Goal: Find contact information: Find contact information

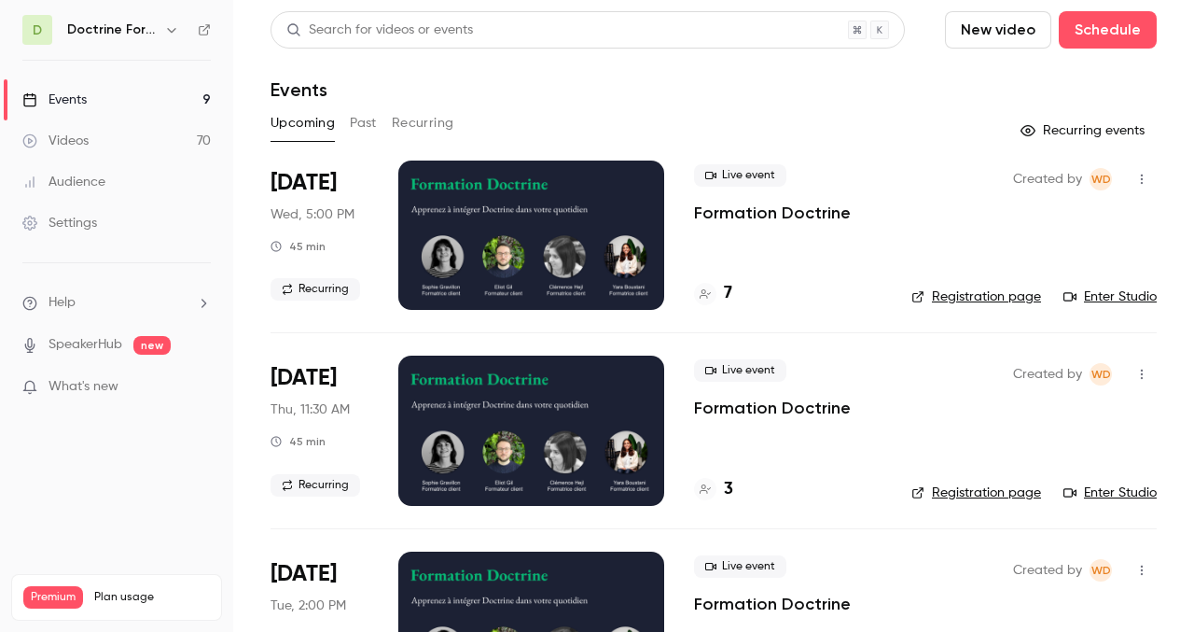
click at [164, 29] on icon "button" at bounding box center [171, 29] width 15 height 15
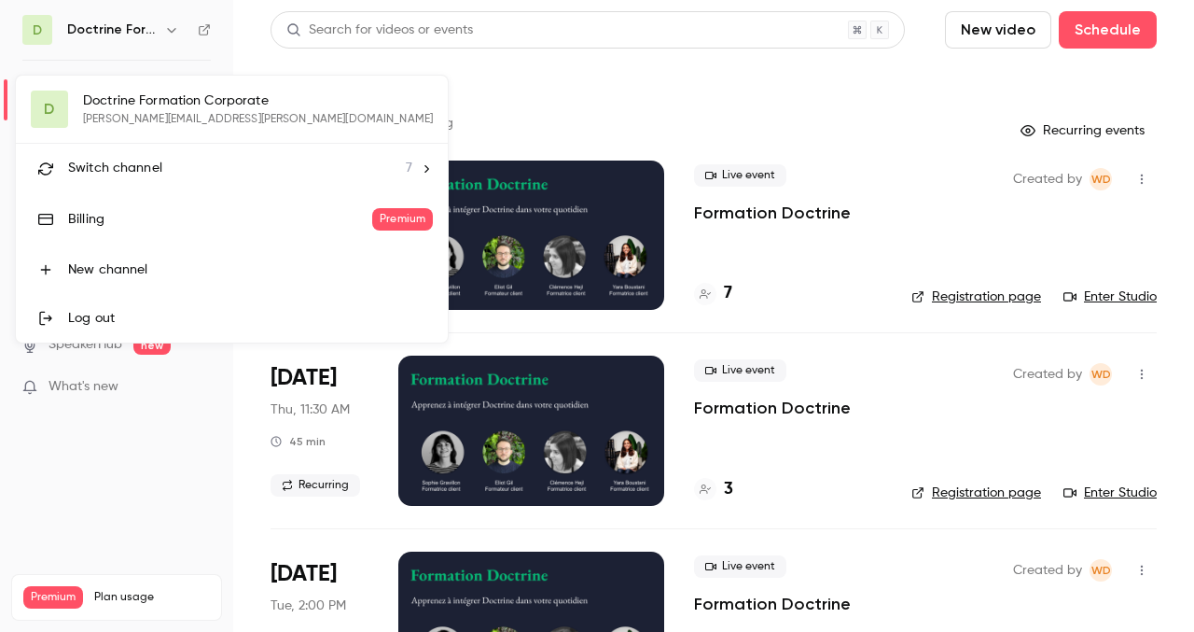
click at [420, 168] on icon at bounding box center [426, 168] width 13 height 13
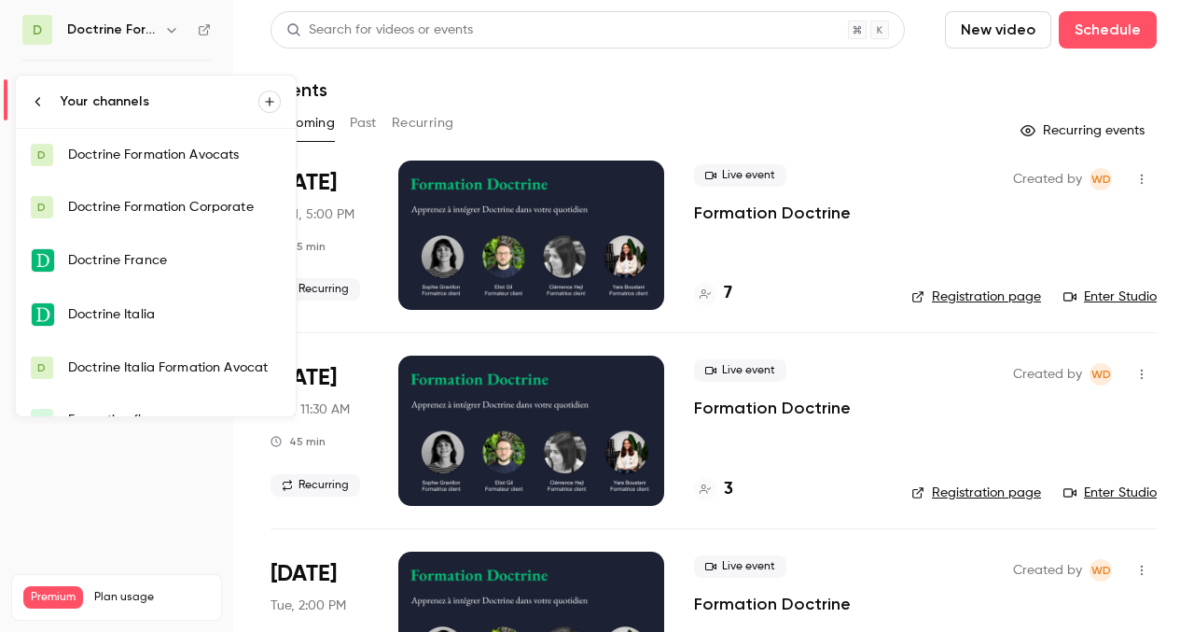
click at [368, 121] on div at bounding box center [597, 316] width 1194 height 632
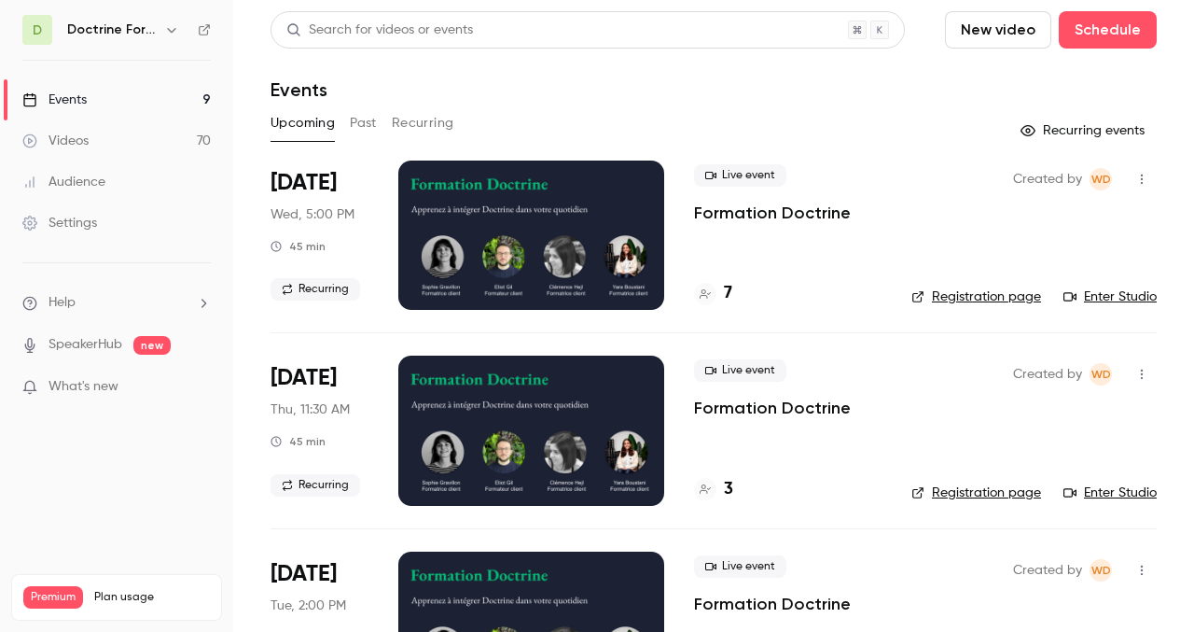
click at [368, 121] on button "Past" at bounding box center [363, 123] width 27 height 30
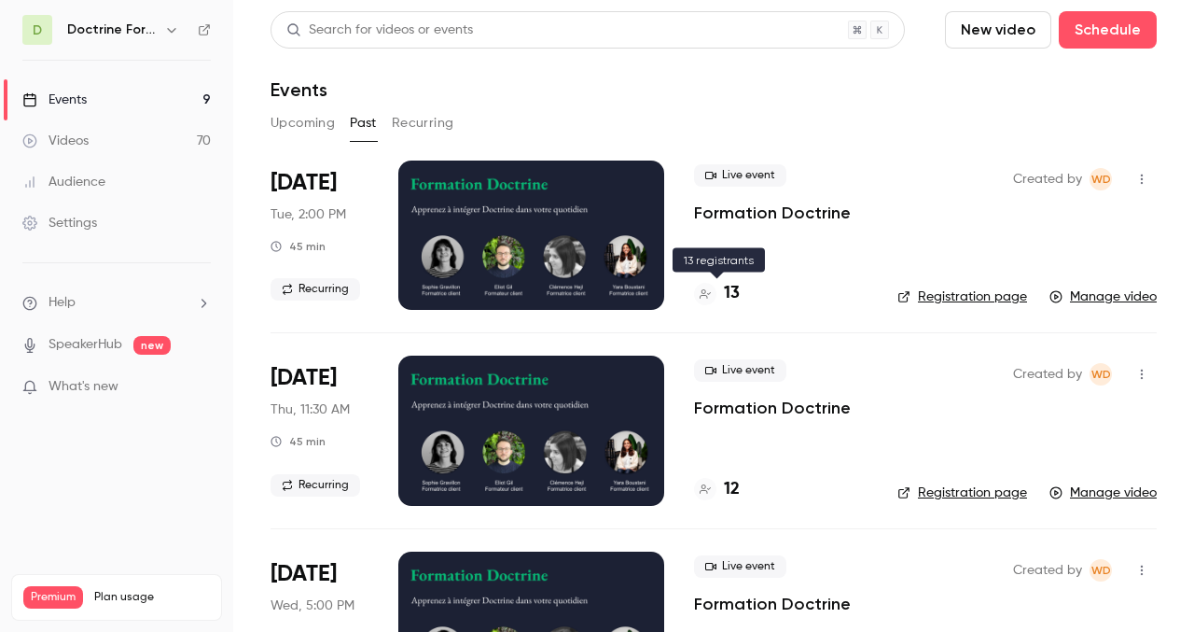
click at [736, 297] on h4 "13" at bounding box center [732, 293] width 16 height 25
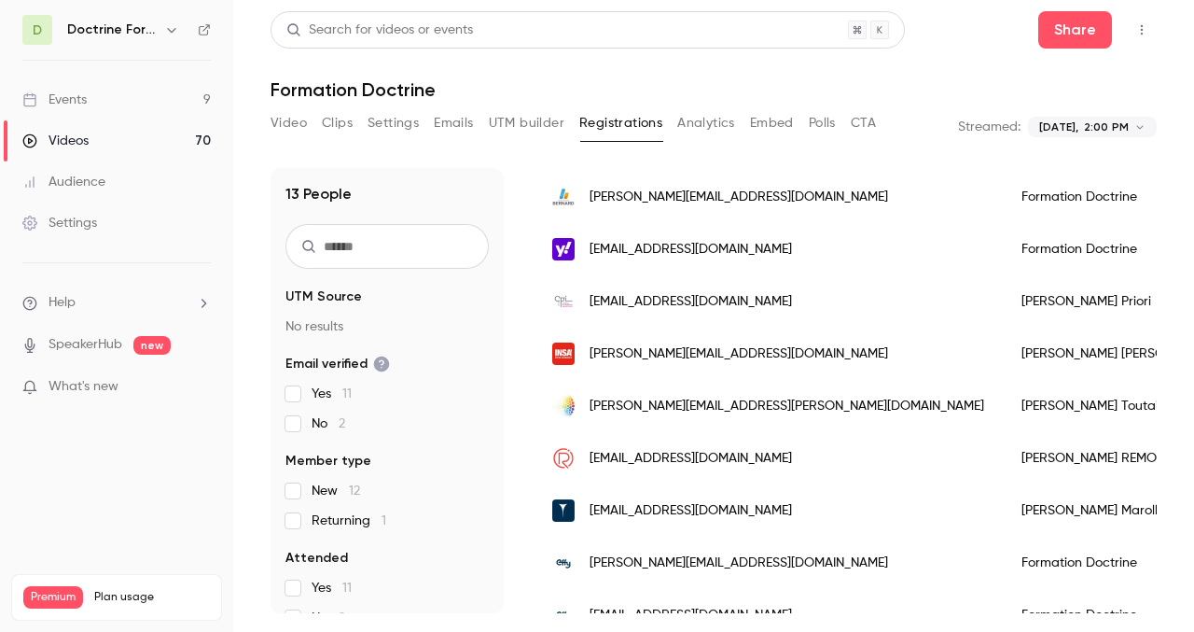
scroll to position [412, 0]
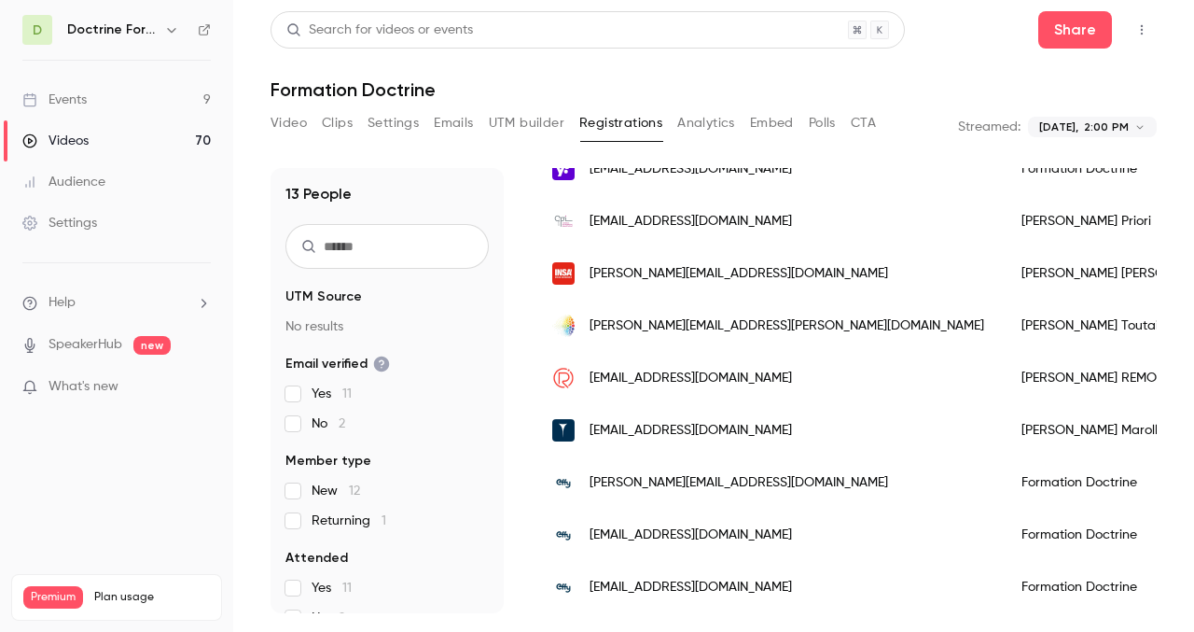
click at [669, 279] on span "[PERSON_NAME][EMAIL_ADDRESS][DOMAIN_NAME]" at bounding box center [739, 274] width 299 height 20
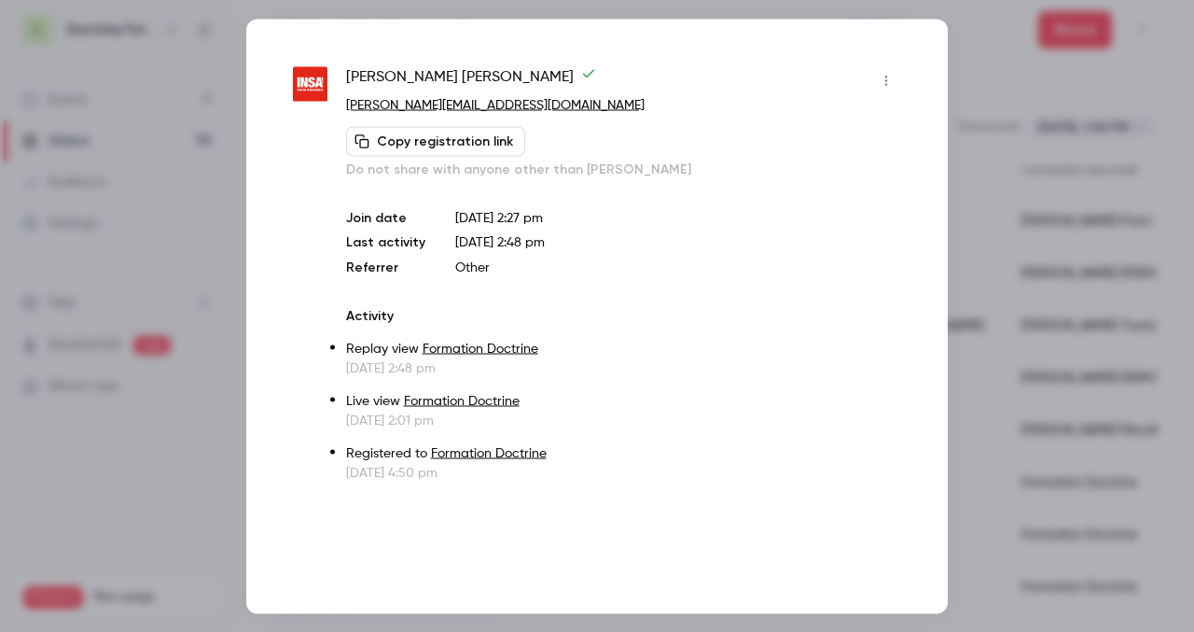
click at [467, 100] on link "[PERSON_NAME][EMAIL_ADDRESS][DOMAIN_NAME]" at bounding box center [495, 104] width 299 height 13
drag, startPoint x: 546, startPoint y: 108, endPoint x: 341, endPoint y: 111, distance: 205.3
click at [340, 111] on div "[PERSON_NAME] [PERSON_NAME][EMAIL_ADDRESS][DOMAIN_NAME] Copy registration link …" at bounding box center [597, 273] width 608 height 416
copy link "[PERSON_NAME][EMAIL_ADDRESS][DOMAIN_NAME]"
click at [973, 82] on div at bounding box center [597, 316] width 1194 height 632
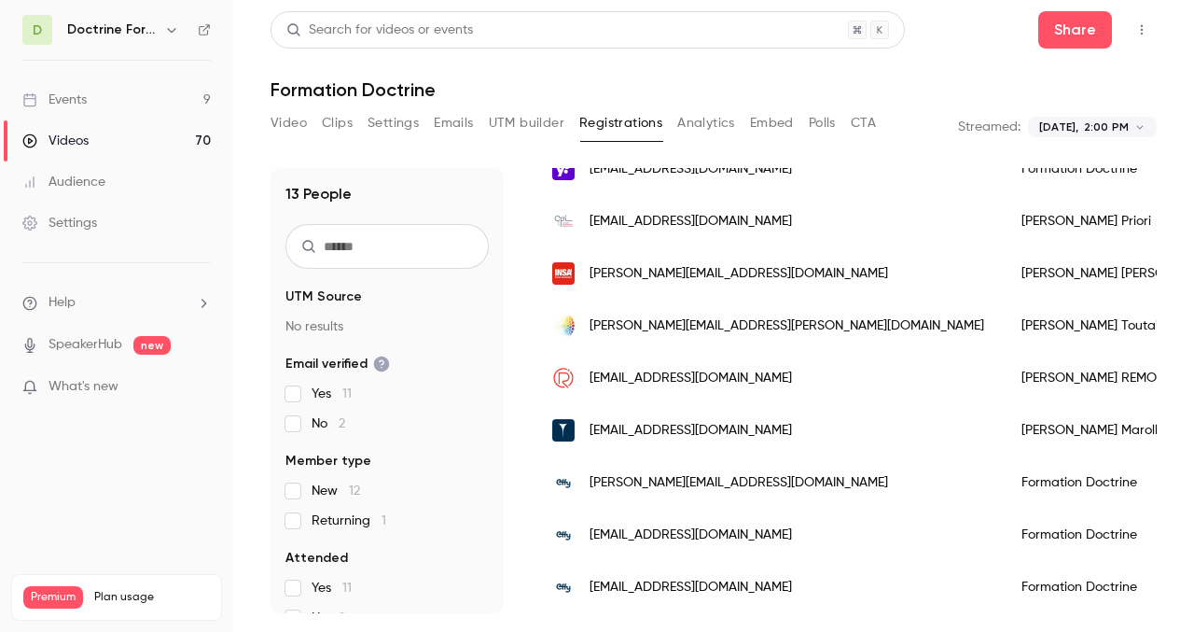
click at [96, 92] on link "Events 9" at bounding box center [116, 99] width 233 height 41
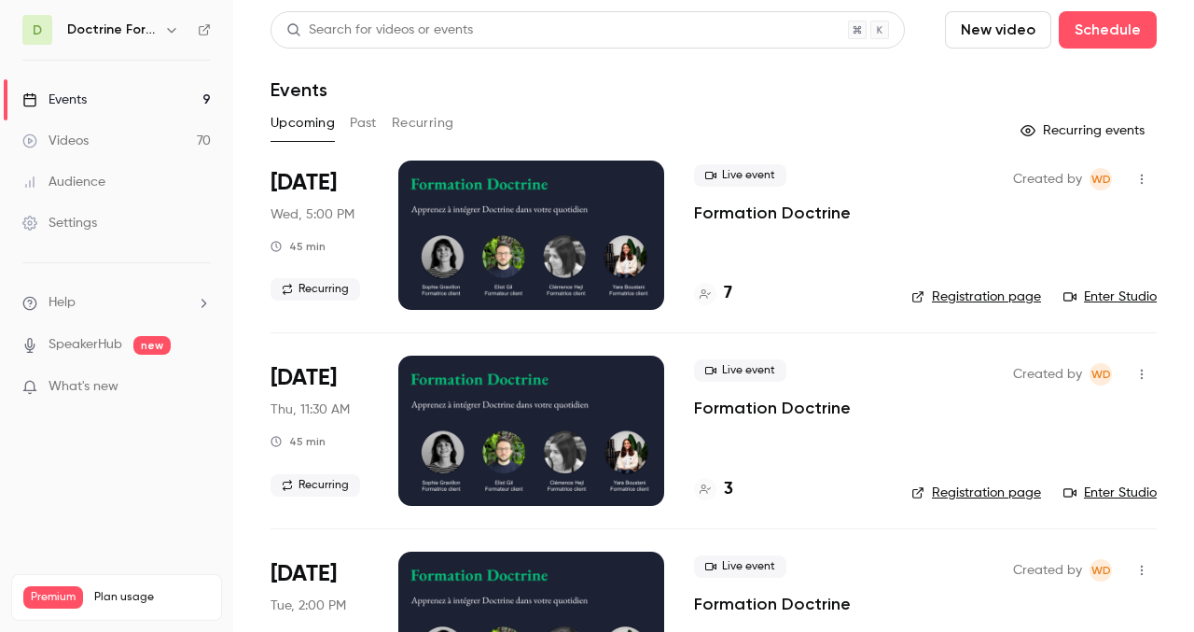
click at [159, 32] on div "Doctrine Formation Corporate" at bounding box center [125, 30] width 116 height 22
click at [162, 33] on button "button" at bounding box center [171, 30] width 22 height 22
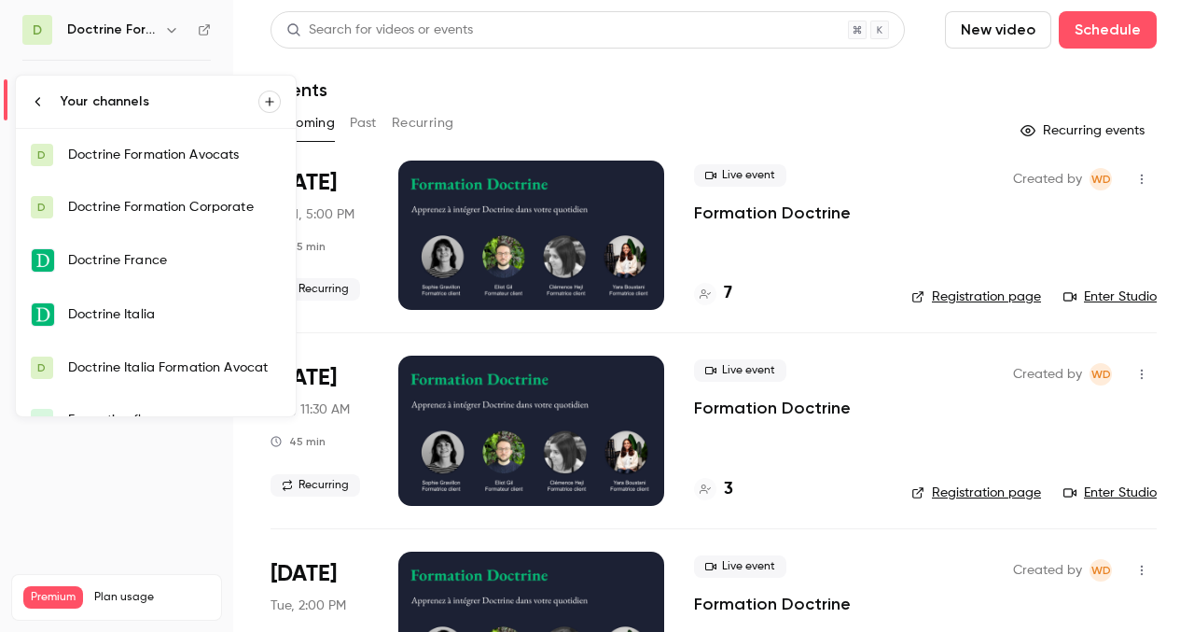
click at [493, 72] on div at bounding box center [597, 316] width 1194 height 632
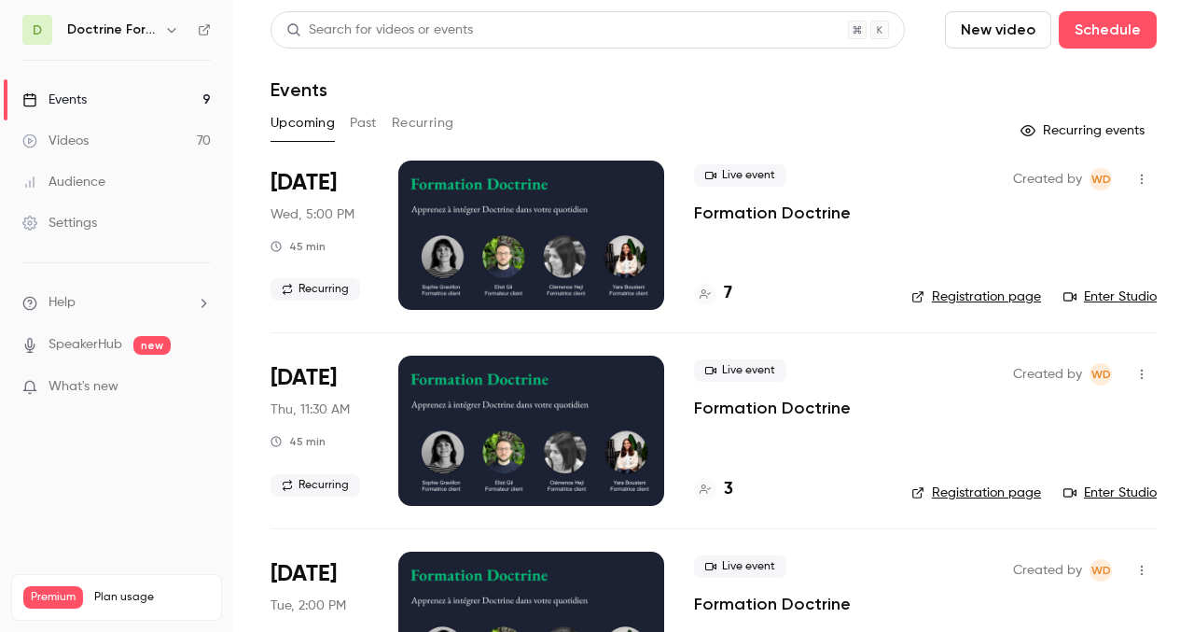
click at [164, 26] on icon "button" at bounding box center [171, 29] width 15 height 15
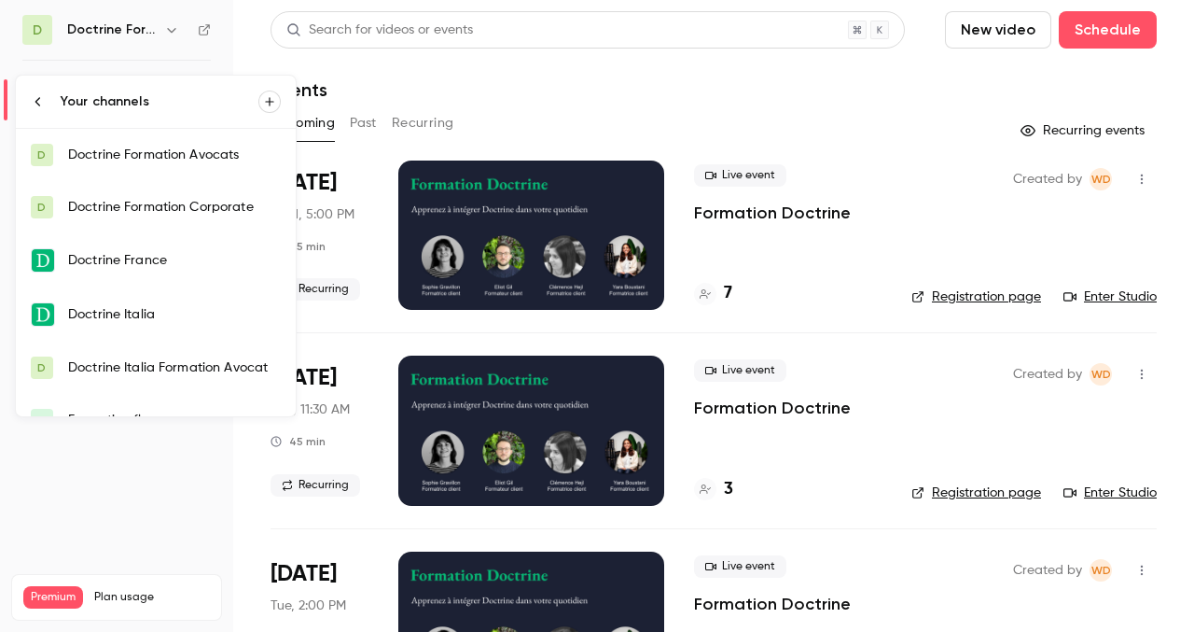
click at [545, 439] on div at bounding box center [597, 316] width 1194 height 632
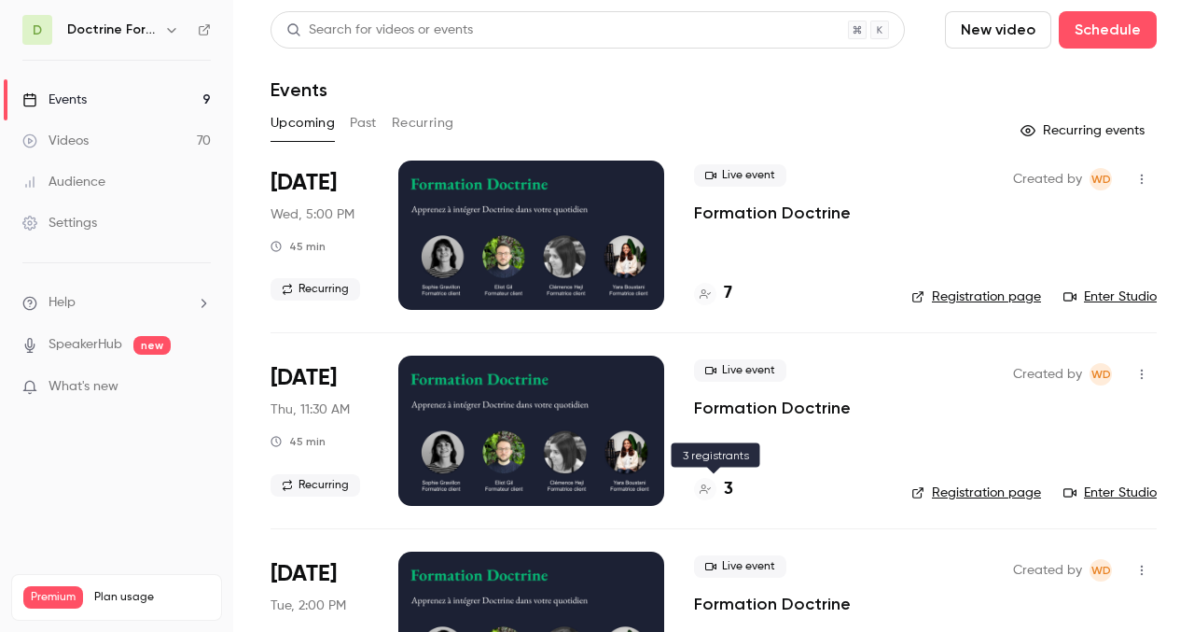
click at [712, 490] on div at bounding box center [705, 489] width 22 height 22
click at [596, 423] on div at bounding box center [531, 430] width 266 height 149
click at [695, 397] on p "Formation Doctrine" at bounding box center [772, 408] width 157 height 22
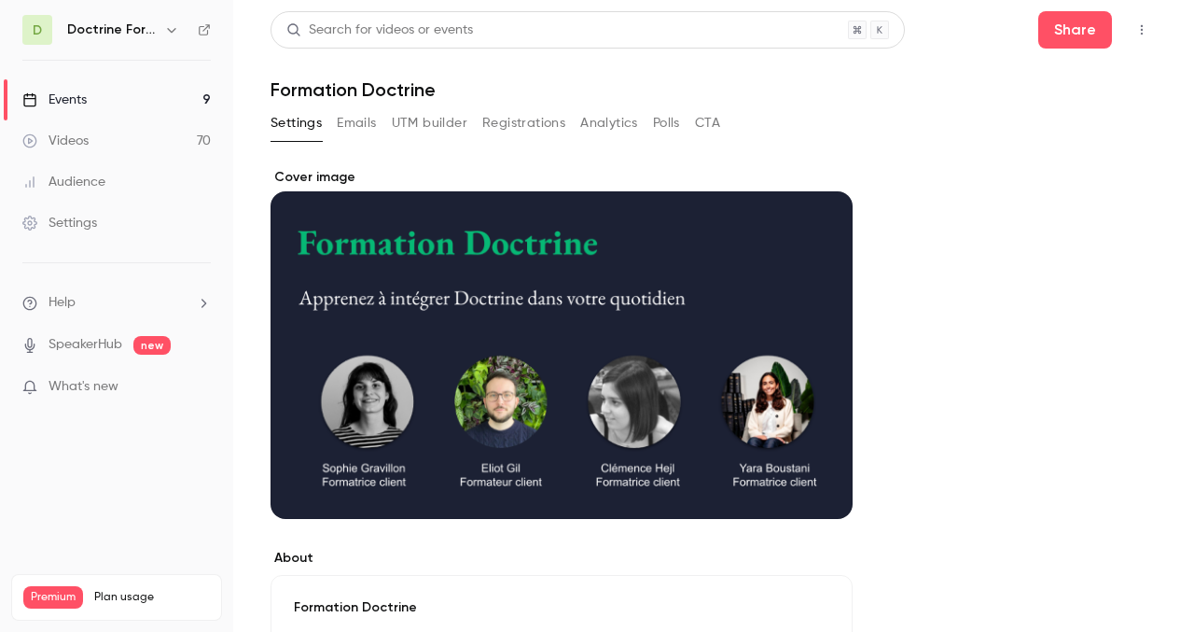
click at [355, 125] on button "Emails" at bounding box center [356, 123] width 39 height 30
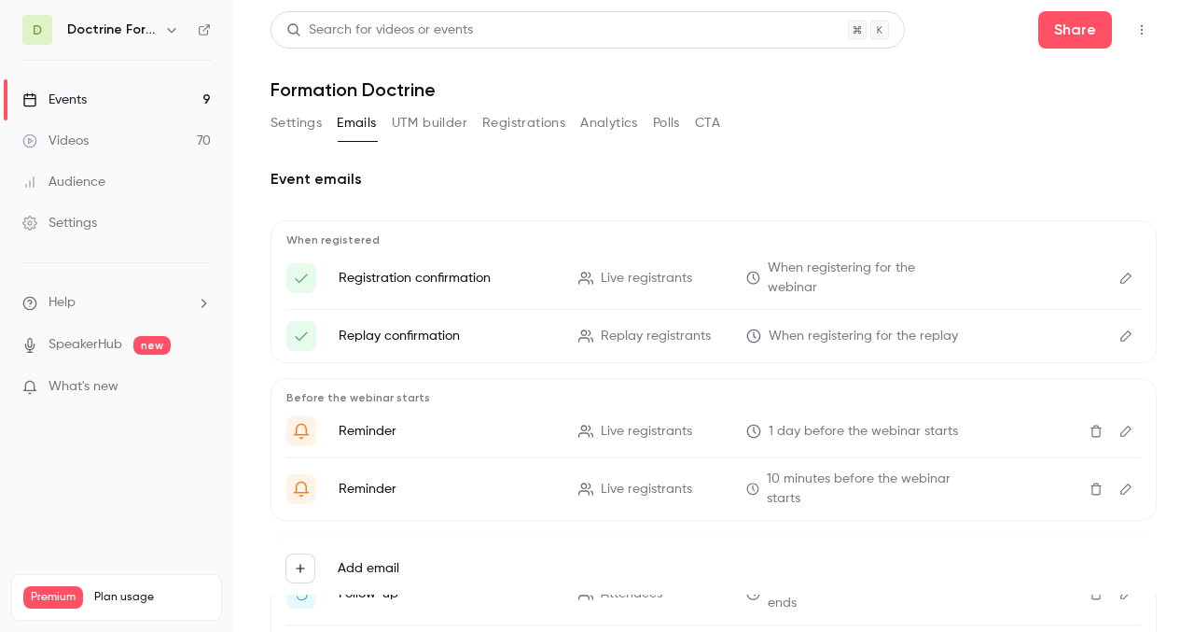
scroll to position [5, 0]
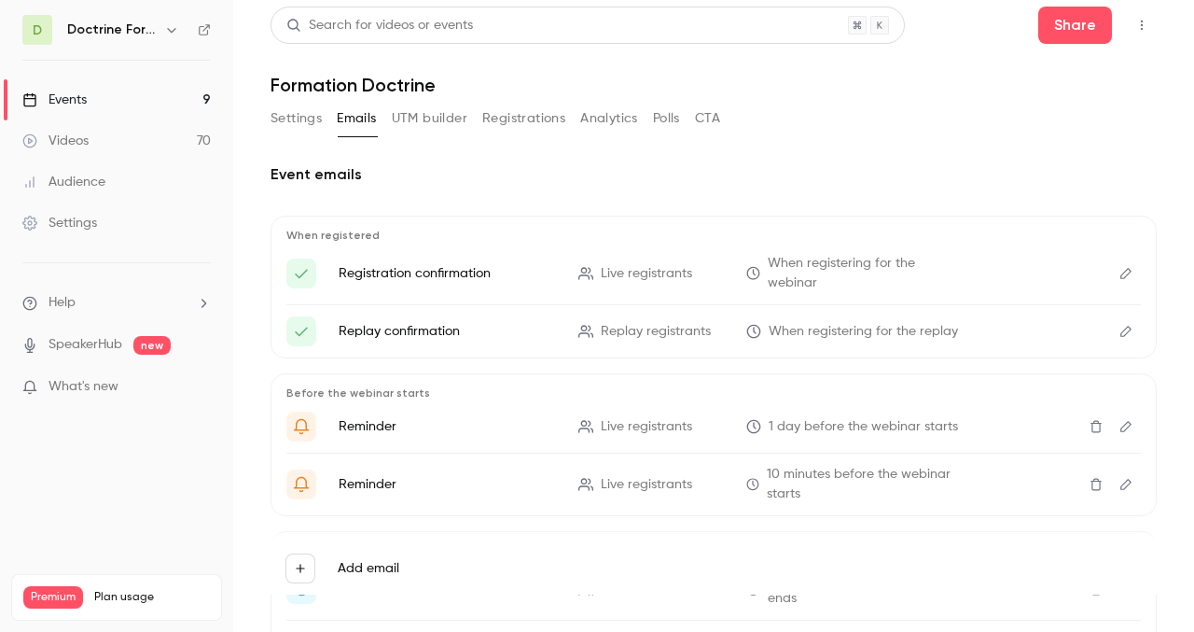
click at [429, 117] on button "UTM builder" at bounding box center [430, 119] width 76 height 30
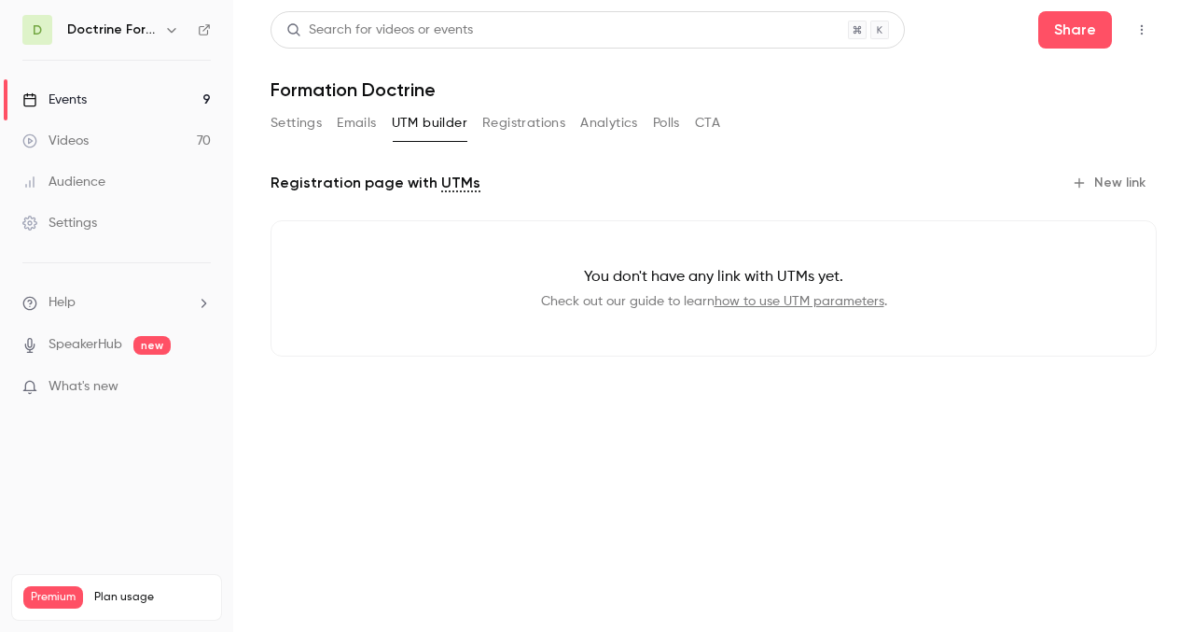
click at [524, 110] on button "Registrations" at bounding box center [523, 123] width 83 height 30
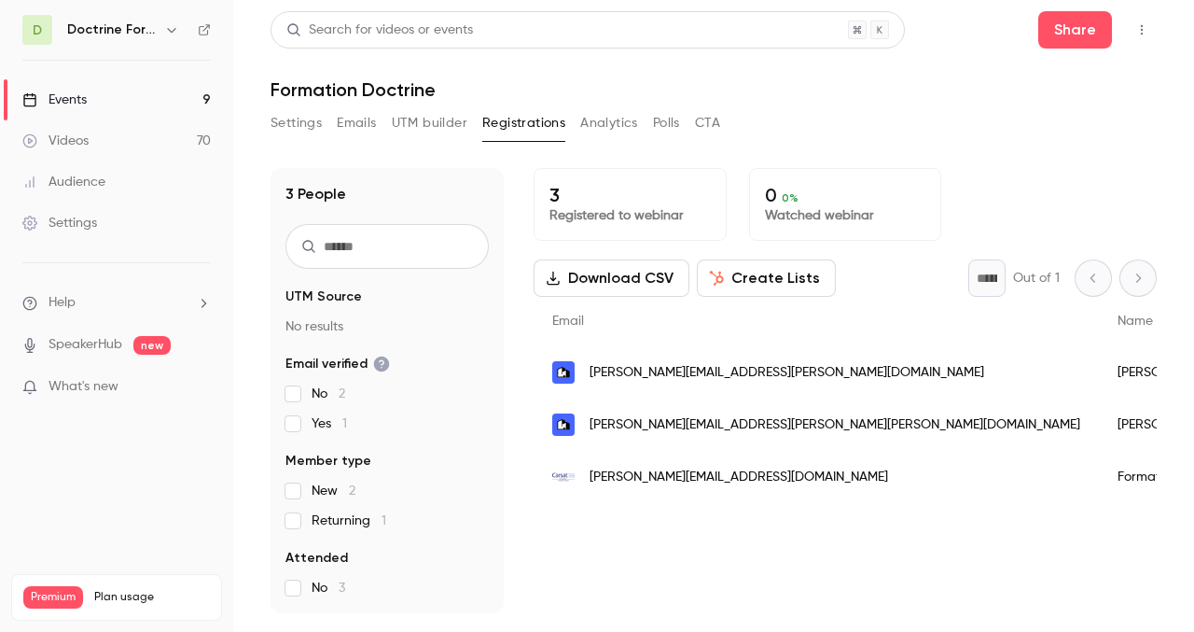
click at [627, 127] on button "Analytics" at bounding box center [609, 123] width 58 height 30
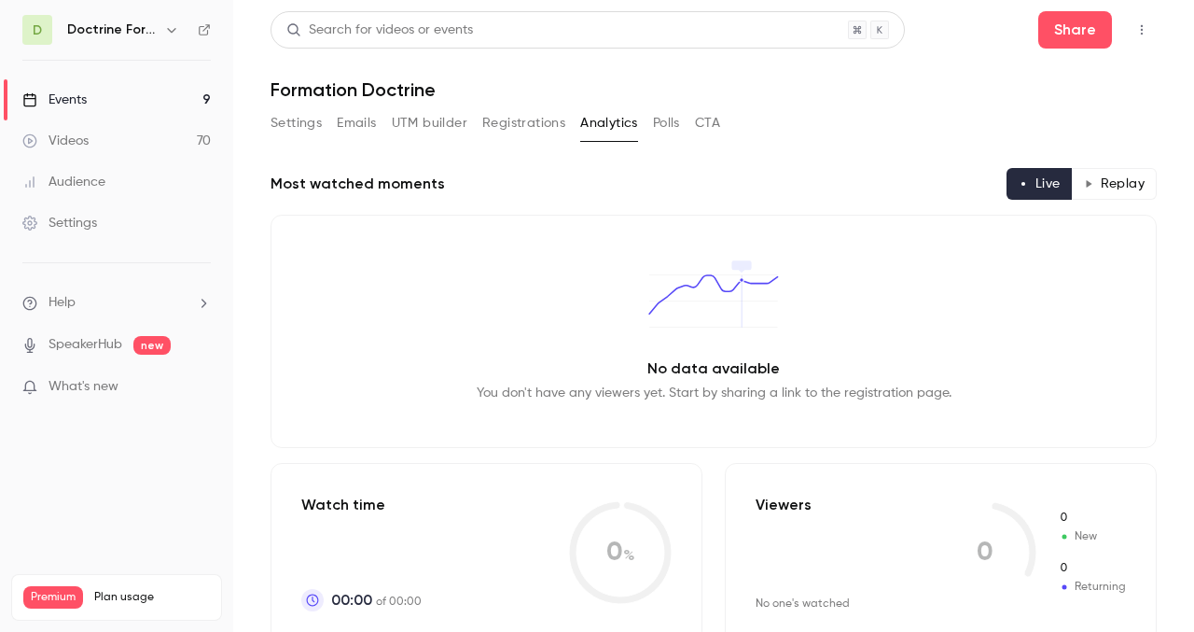
click at [486, 129] on button "Registrations" at bounding box center [523, 123] width 83 height 30
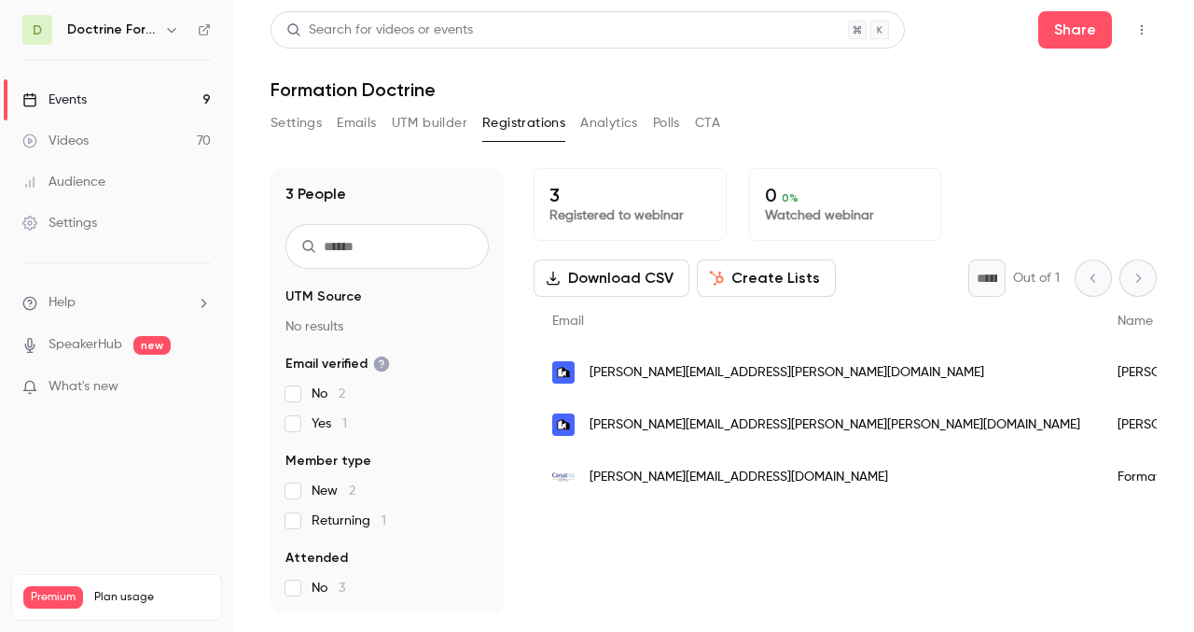
click at [282, 124] on button "Settings" at bounding box center [296, 123] width 51 height 30
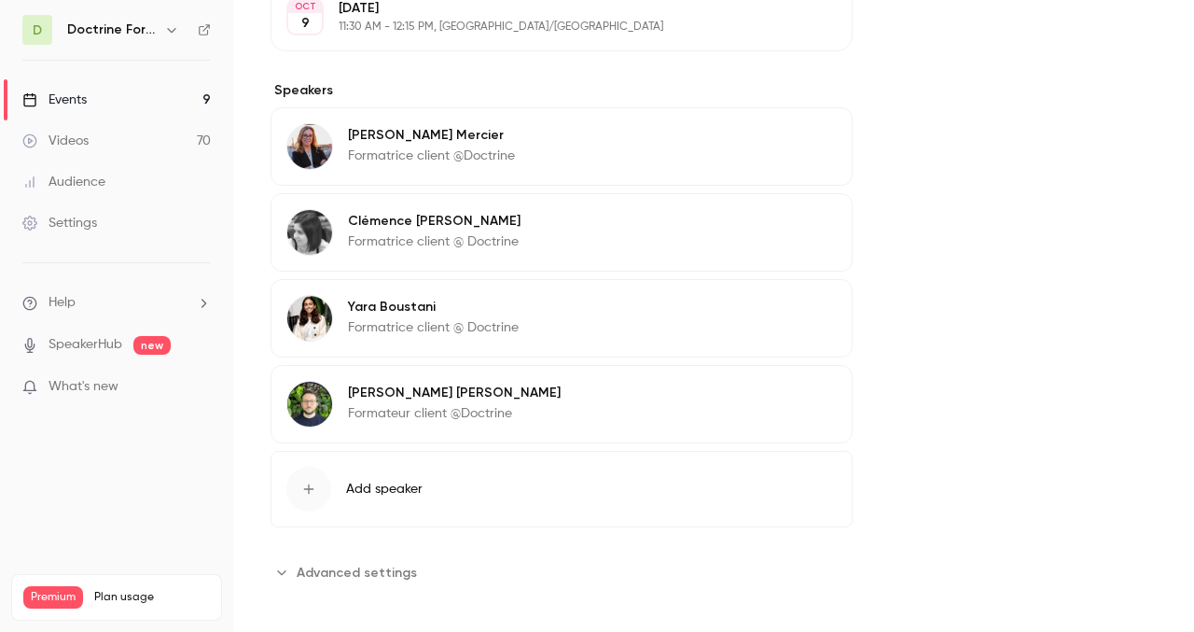
scroll to position [876, 0]
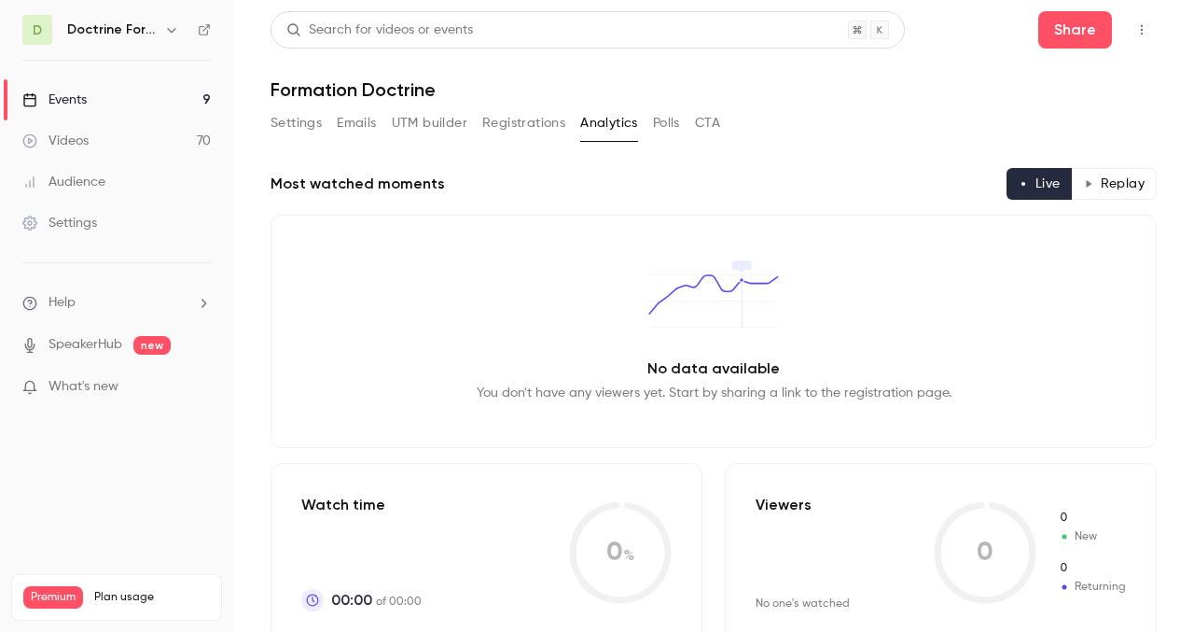
click at [89, 91] on link "Events 9" at bounding box center [116, 99] width 233 height 41
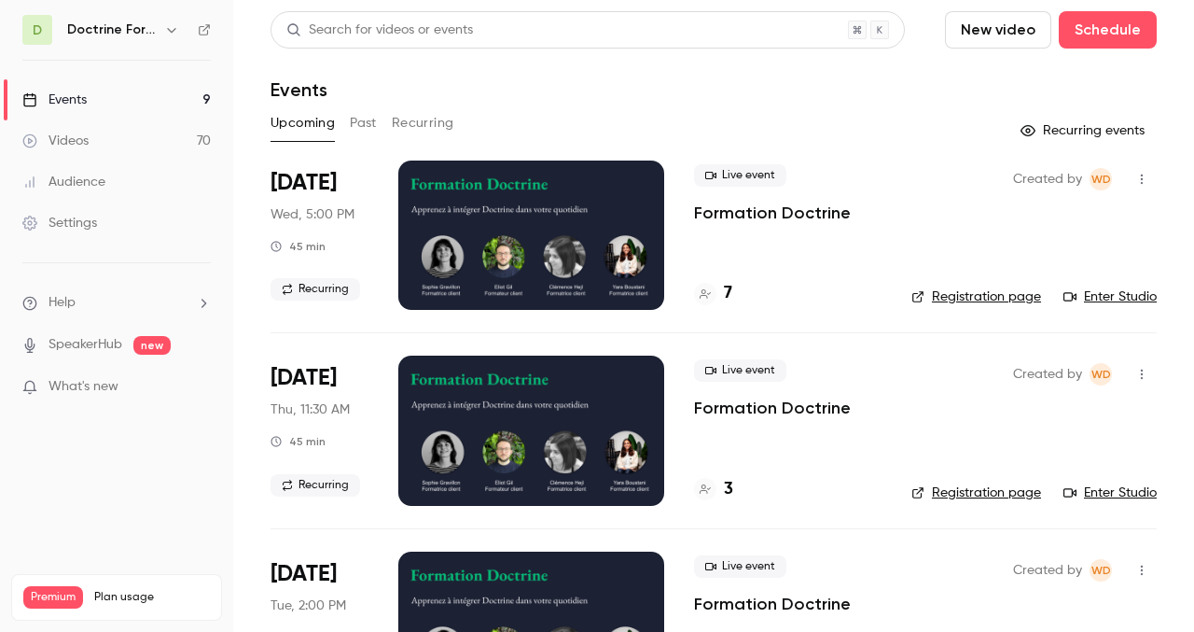
click at [167, 31] on icon "button" at bounding box center [171, 29] width 15 height 15
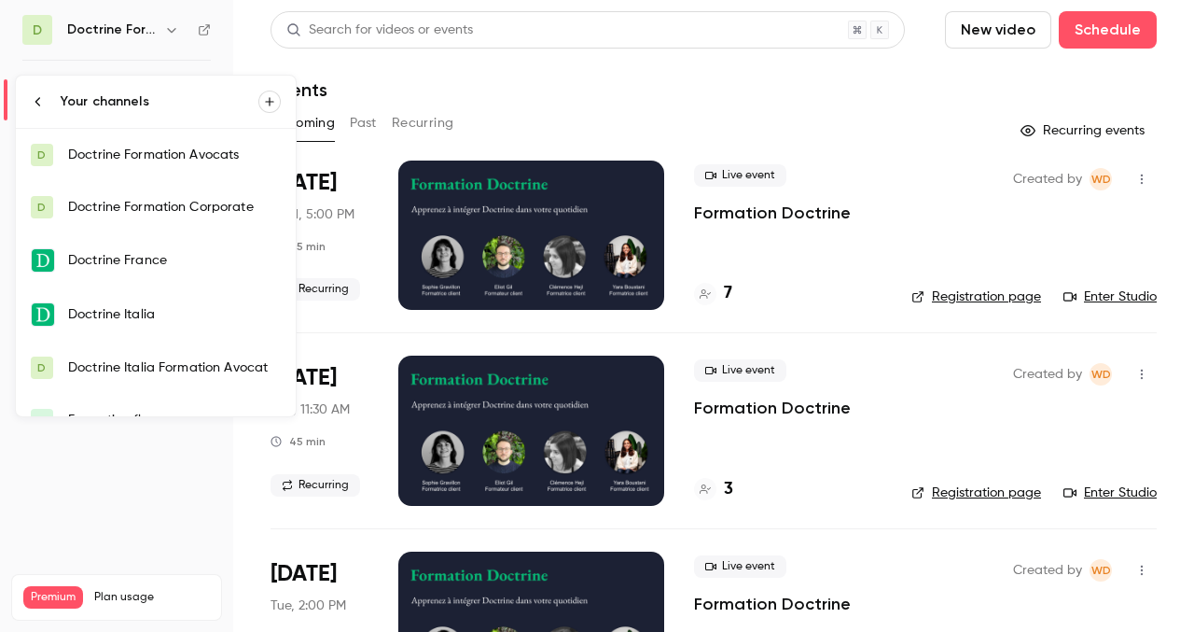
click at [191, 153] on div "Doctrine Formation Avocats" at bounding box center [174, 155] width 213 height 19
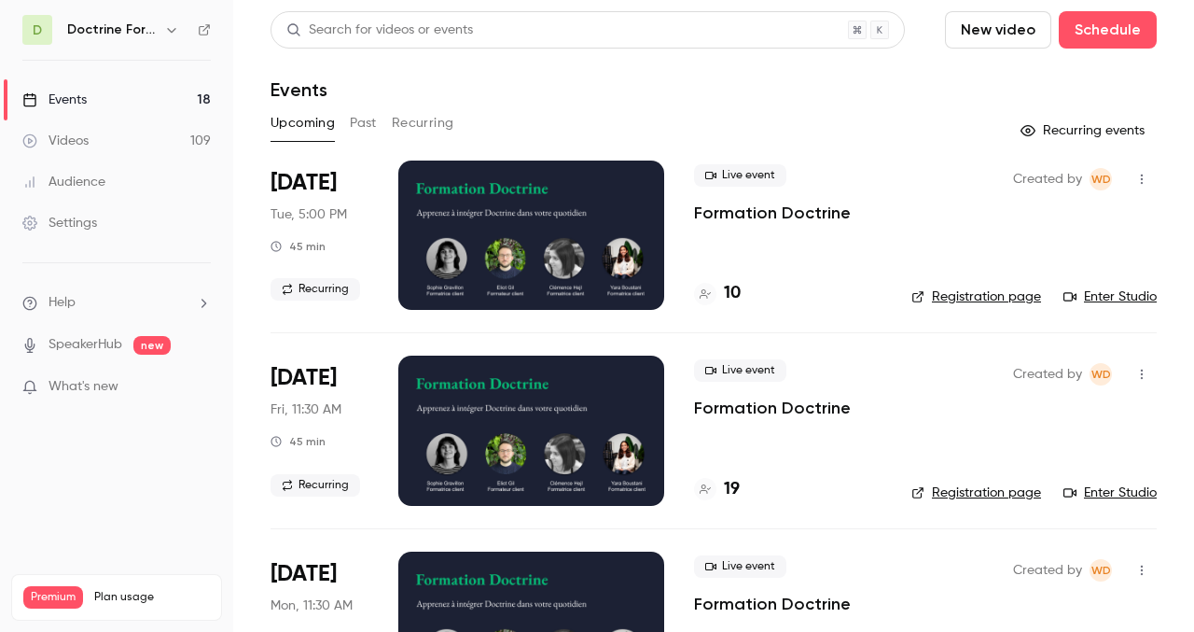
click at [1123, 298] on link "Enter Studio" at bounding box center [1110, 296] width 93 height 19
click at [172, 28] on icon "button" at bounding box center [171, 29] width 15 height 15
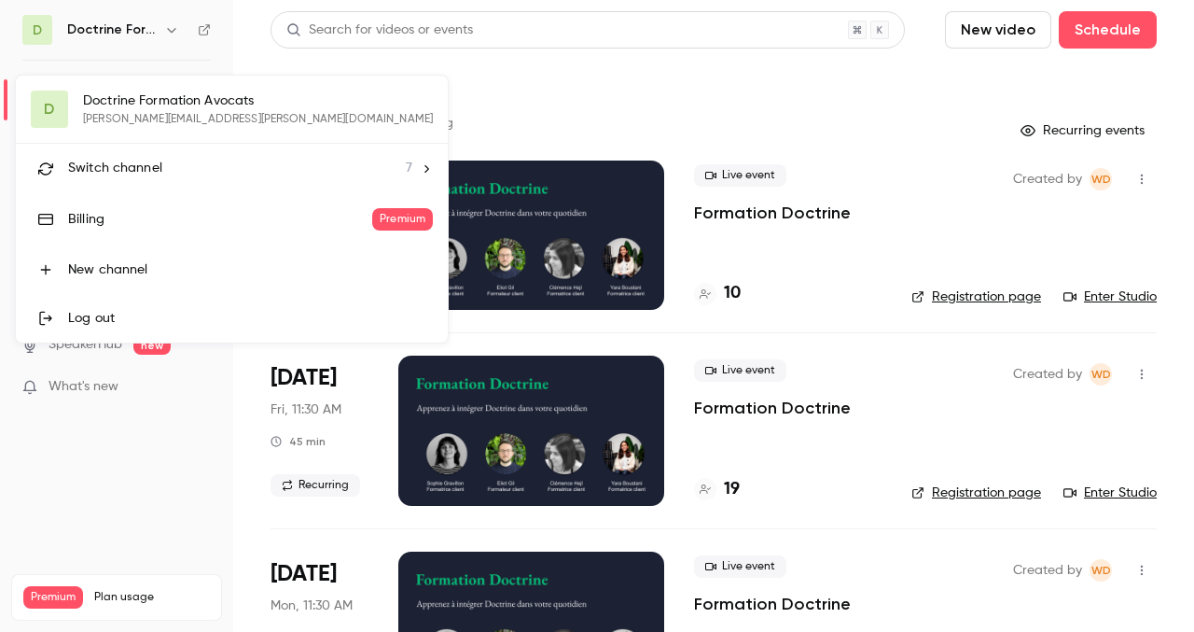
click at [125, 180] on li "Switch channel 7" at bounding box center [232, 168] width 432 height 49
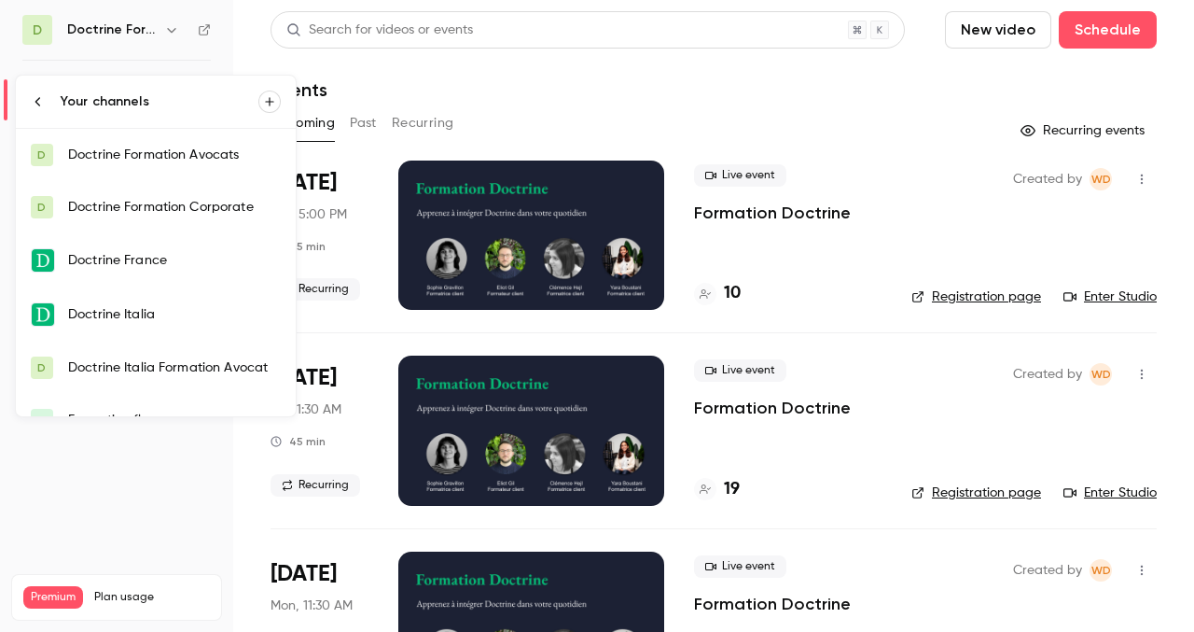
click at [129, 198] on div "Doctrine Formation Corporate" at bounding box center [174, 207] width 213 height 19
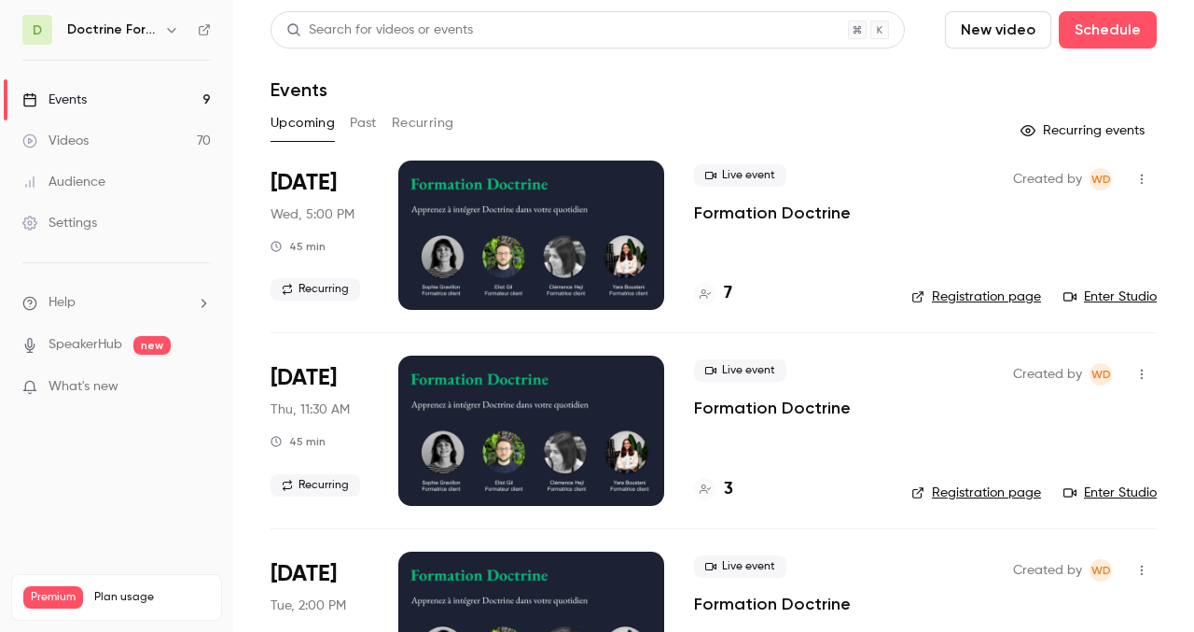
click at [1144, 383] on button "button" at bounding box center [1142, 374] width 30 height 30
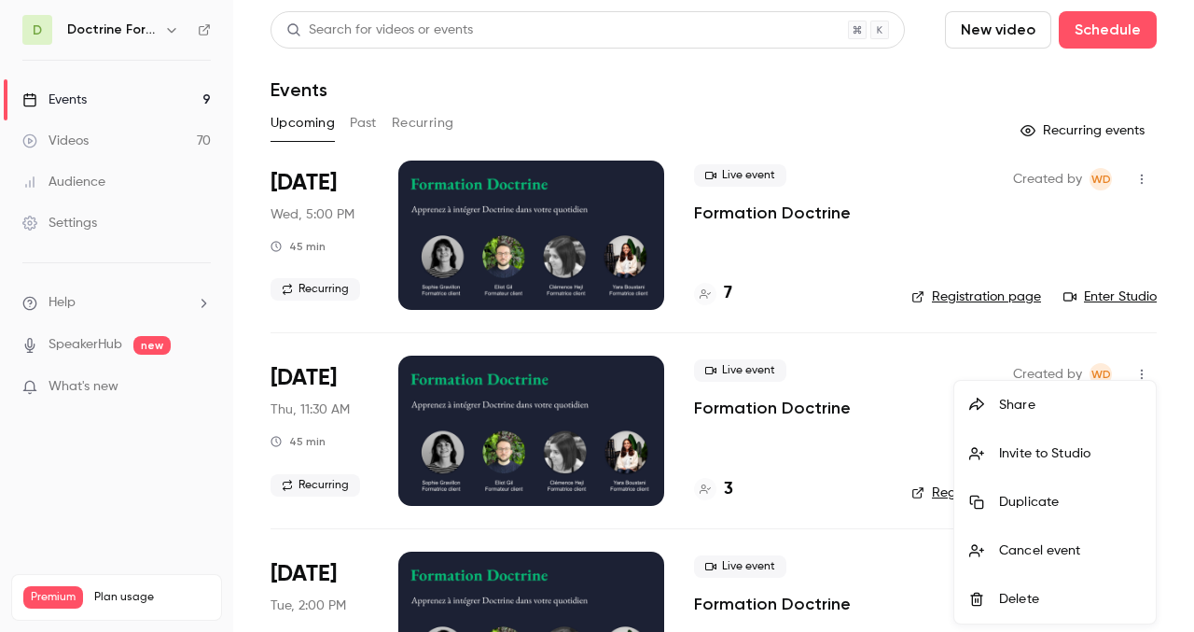
click at [1075, 448] on div "Invite to Studio" at bounding box center [1070, 453] width 142 height 19
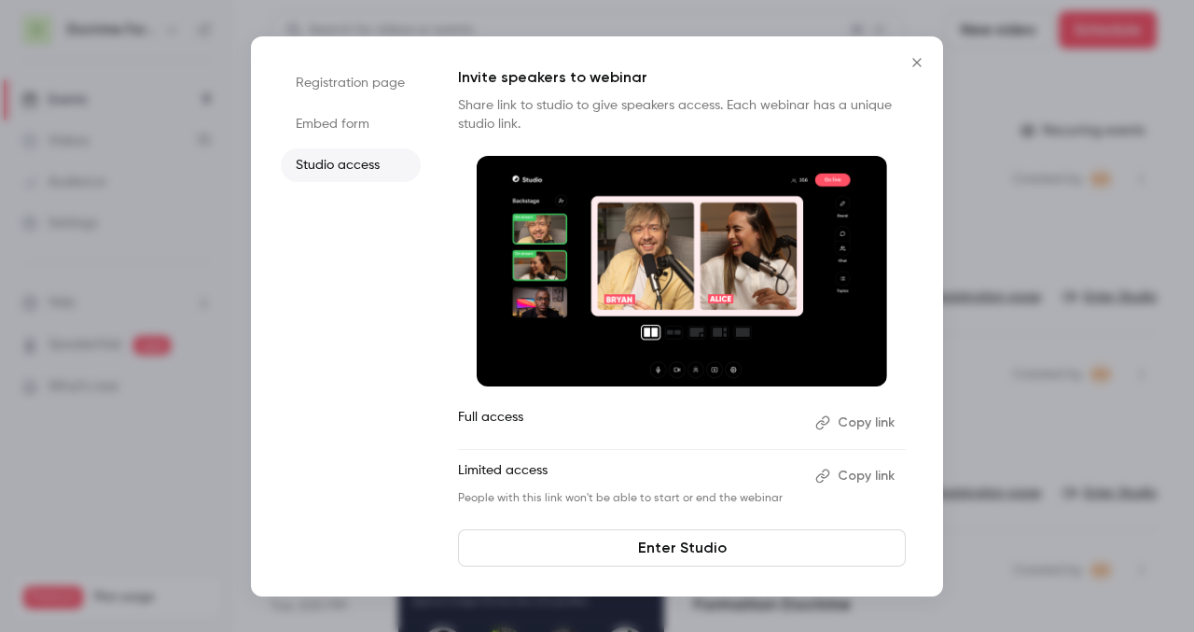
click at [905, 66] on button "Close" at bounding box center [917, 62] width 37 height 37
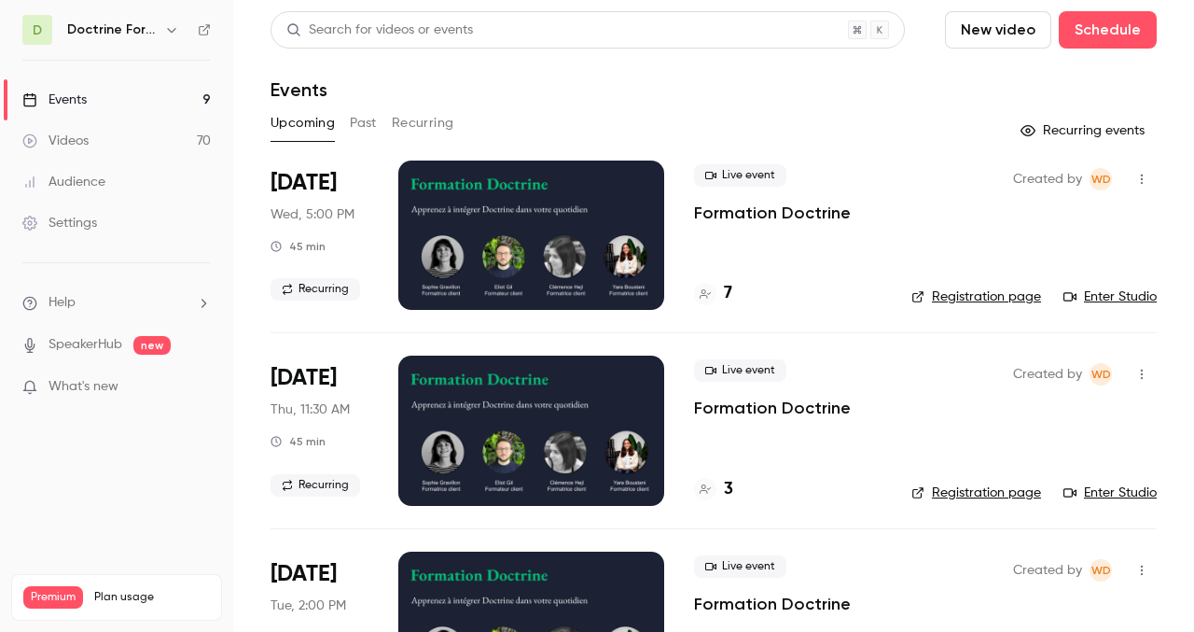
click at [952, 490] on link "Registration page" at bounding box center [977, 492] width 130 height 19
click at [168, 29] on icon "button" at bounding box center [171, 30] width 8 height 5
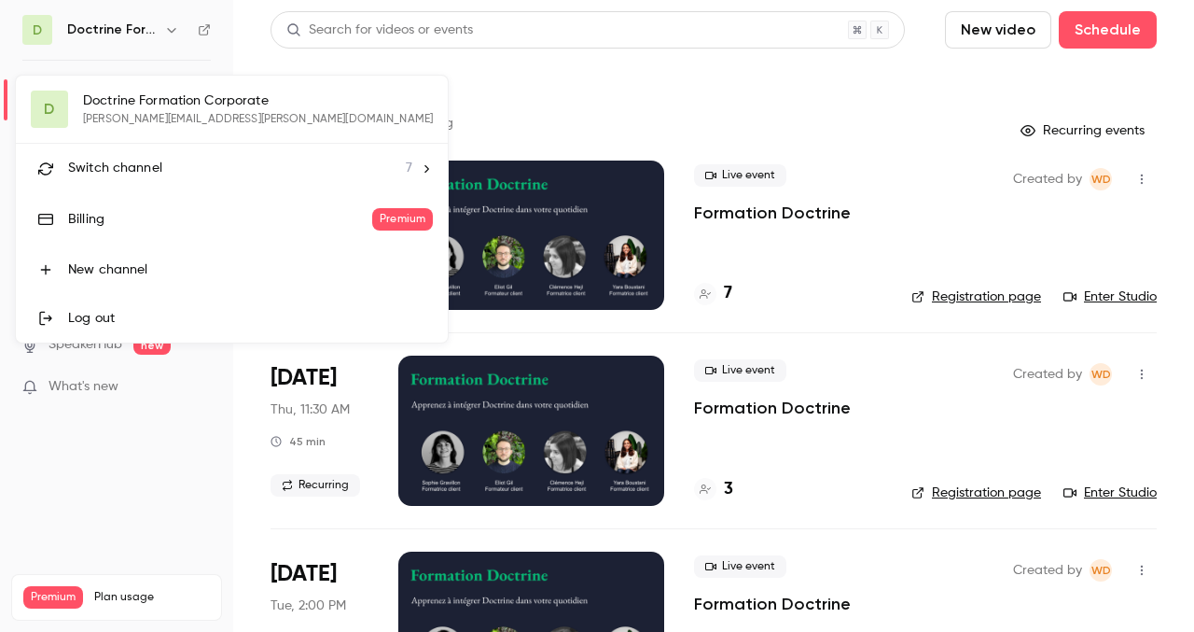
click at [192, 157] on li "Switch channel 7" at bounding box center [232, 168] width 432 height 49
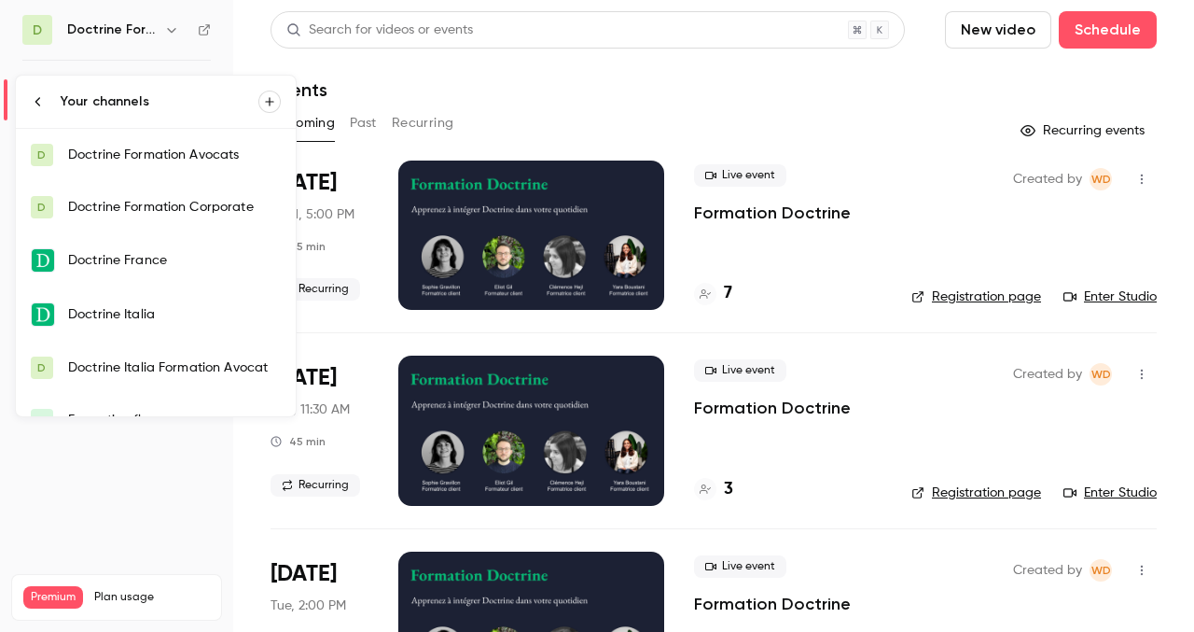
click at [202, 145] on link "D Doctrine Formation Avocats" at bounding box center [156, 155] width 280 height 52
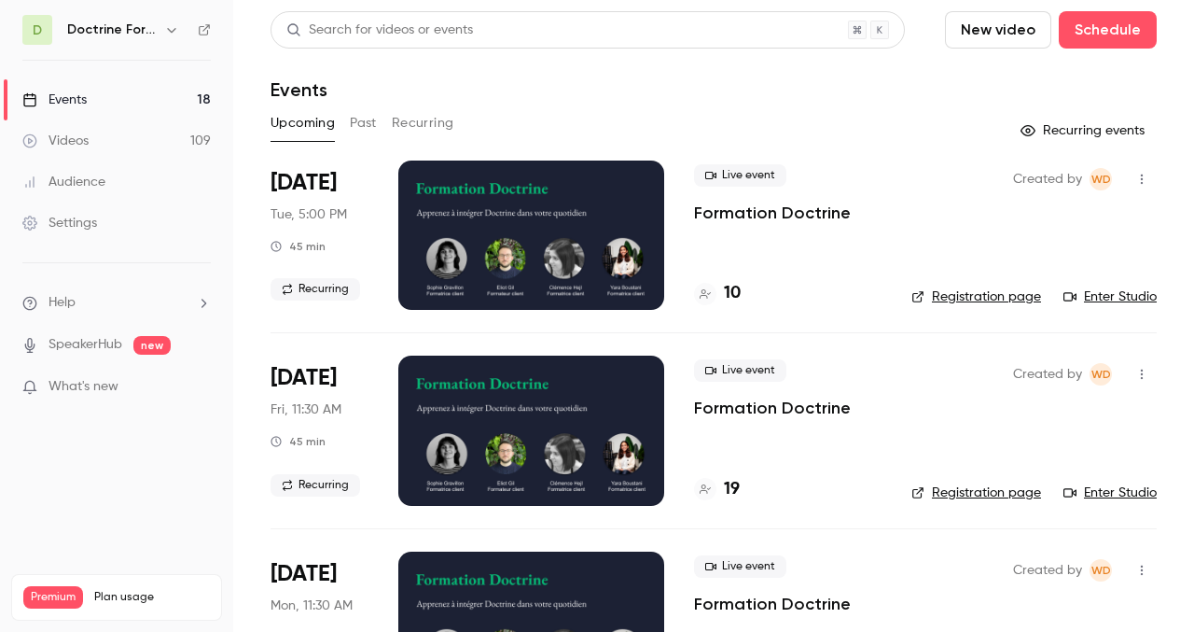
click at [730, 291] on h4 "10" at bounding box center [732, 293] width 17 height 25
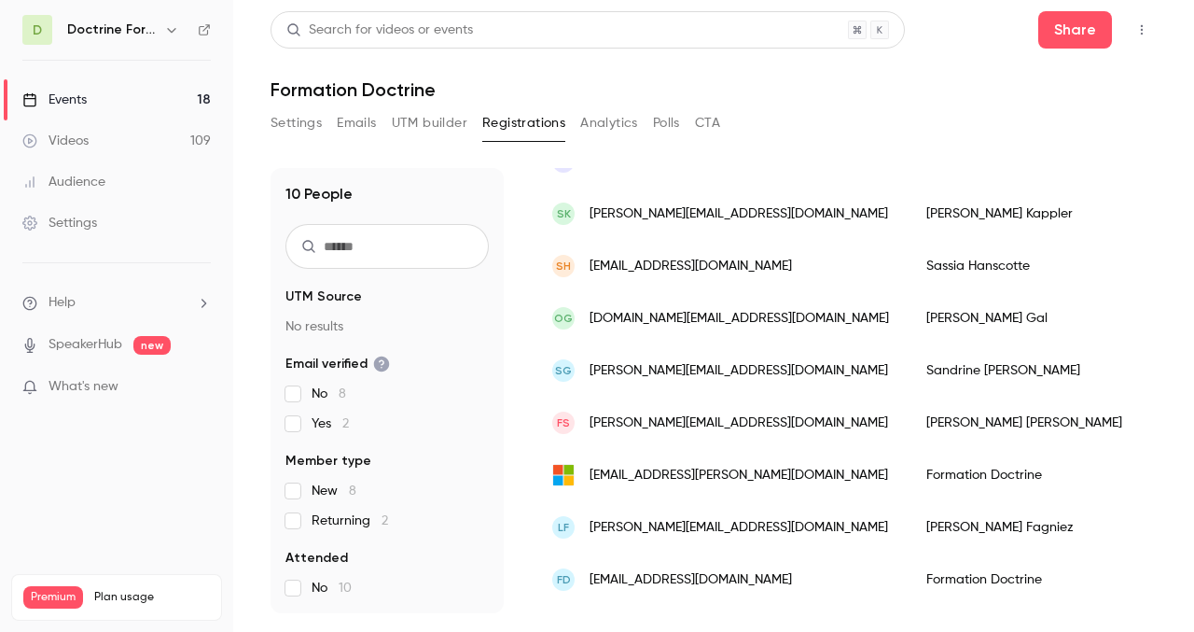
scroll to position [256, 0]
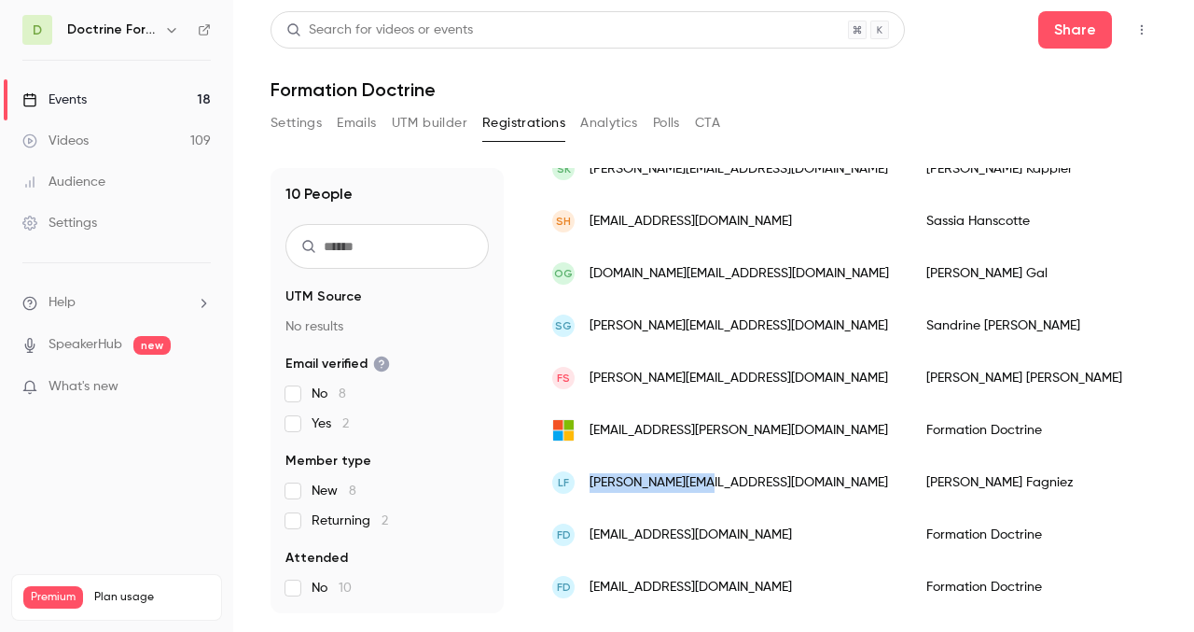
drag, startPoint x: 709, startPoint y: 481, endPoint x: 589, endPoint y: 481, distance: 120.4
click at [589, 481] on div "LF [EMAIL_ADDRESS][DOMAIN_NAME]" at bounding box center [721, 482] width 374 height 52
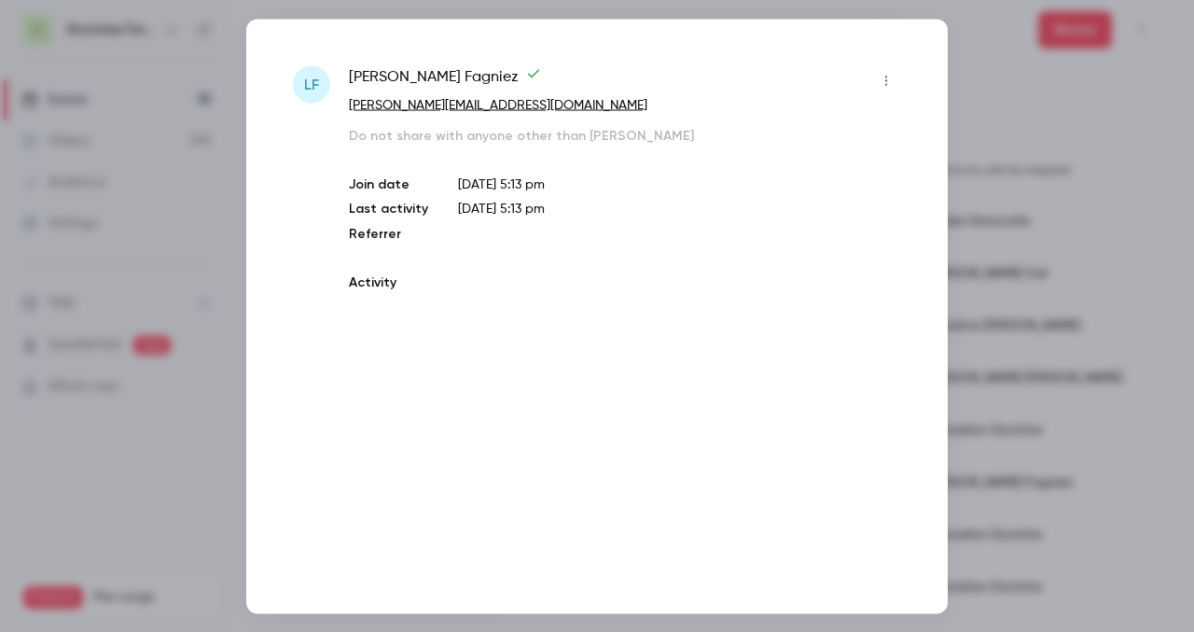
copy span "[PERSON_NAME][EMAIL_ADDRESS][DOMAIN_NAME]"
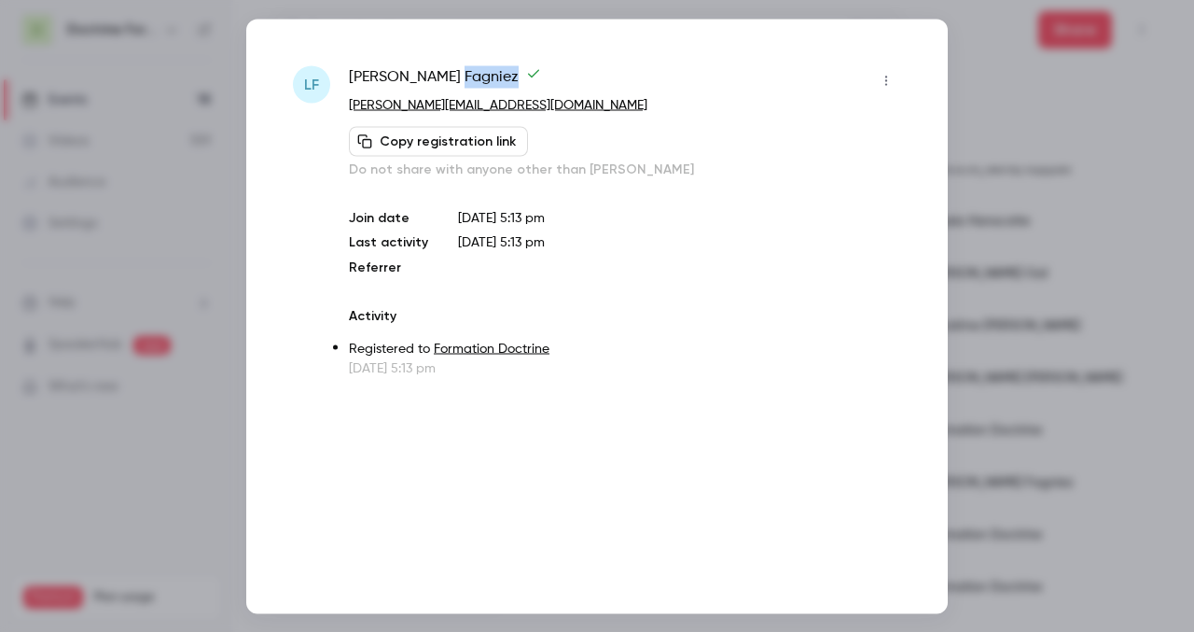
click at [376, 73] on span "[PERSON_NAME]" at bounding box center [445, 80] width 192 height 30
copy div "[PERSON_NAME]"
